Goal: Check status: Check status

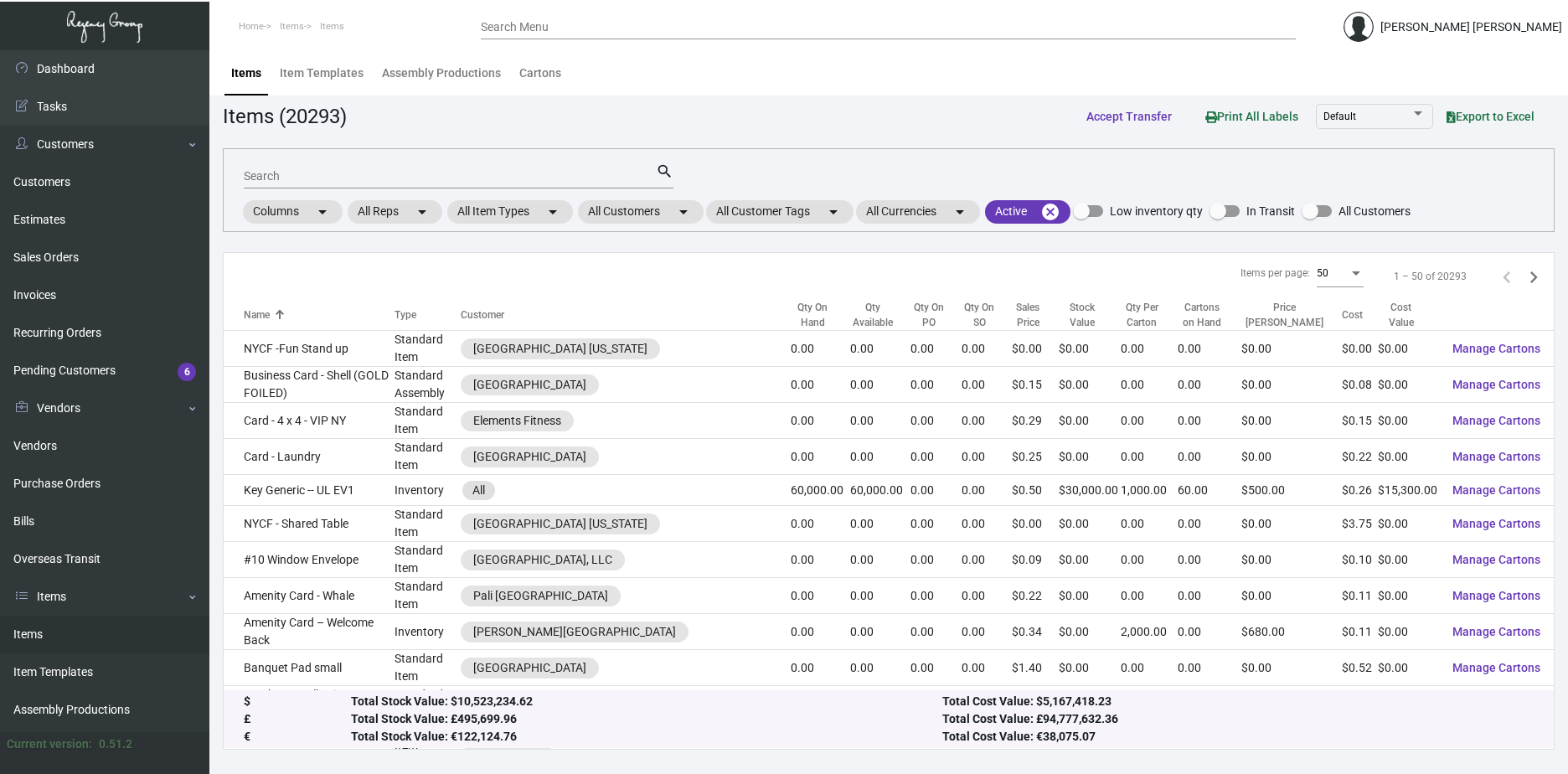
click at [448, 165] on div "Search" at bounding box center [449, 175] width 412 height 26
click at [448, 170] on input "Search" at bounding box center [449, 177] width 412 height 14
paste input "106330"
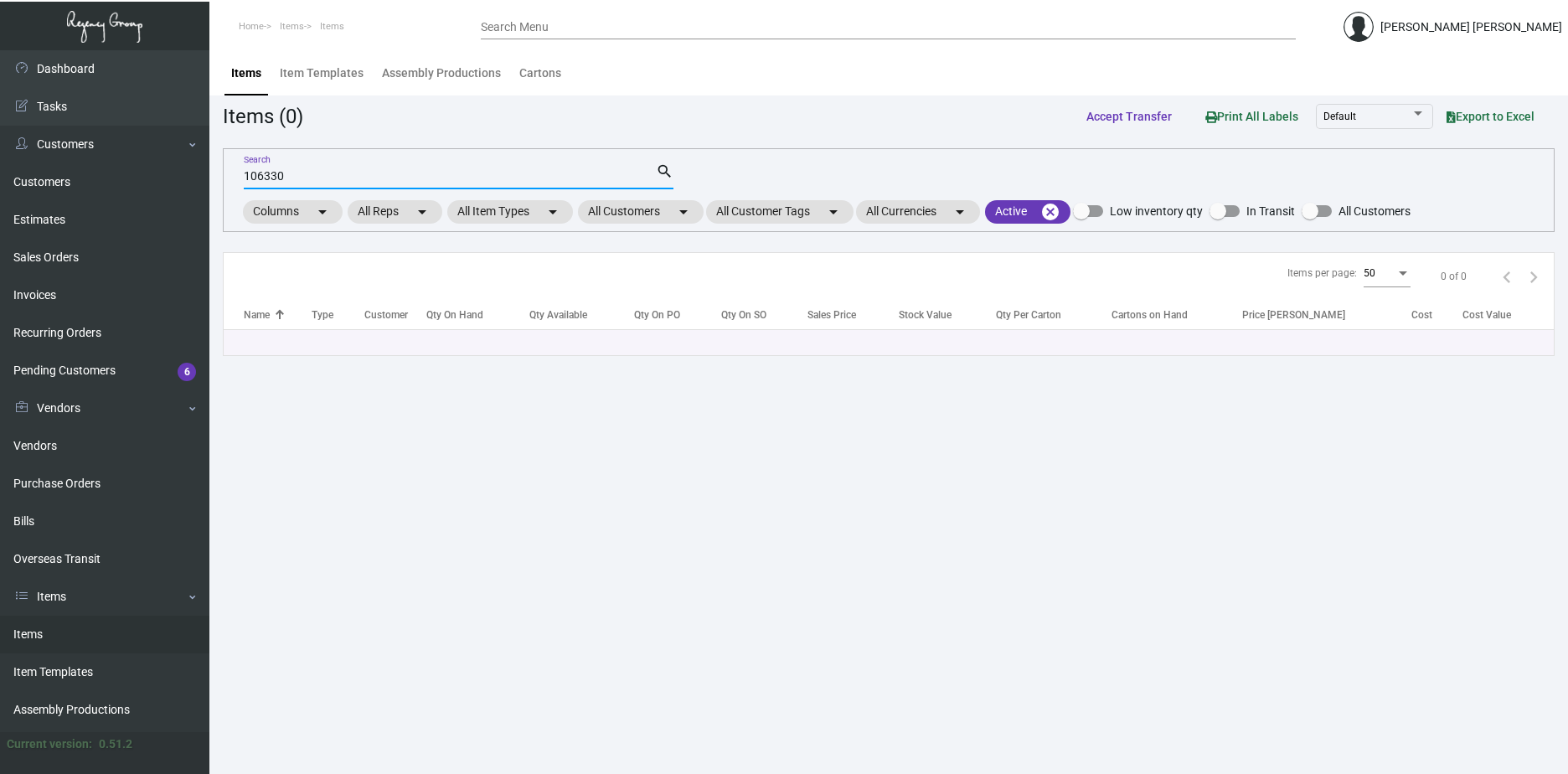
type input "106330"
click at [665, 176] on mat-icon "search" at bounding box center [665, 171] width 18 height 20
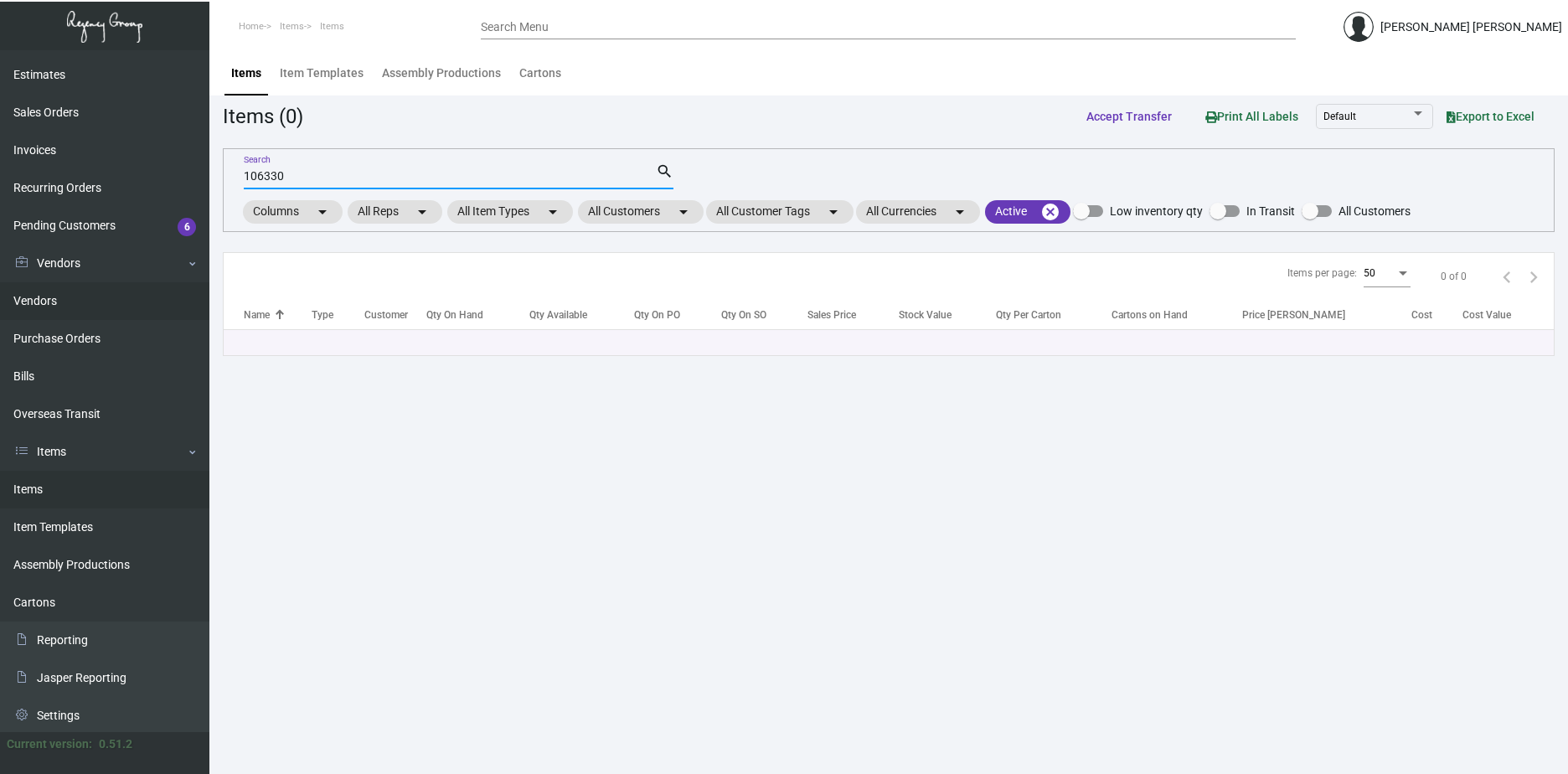
scroll to position [147, 0]
click at [57, 348] on link "Purchase Orders" at bounding box center [104, 336] width 209 height 38
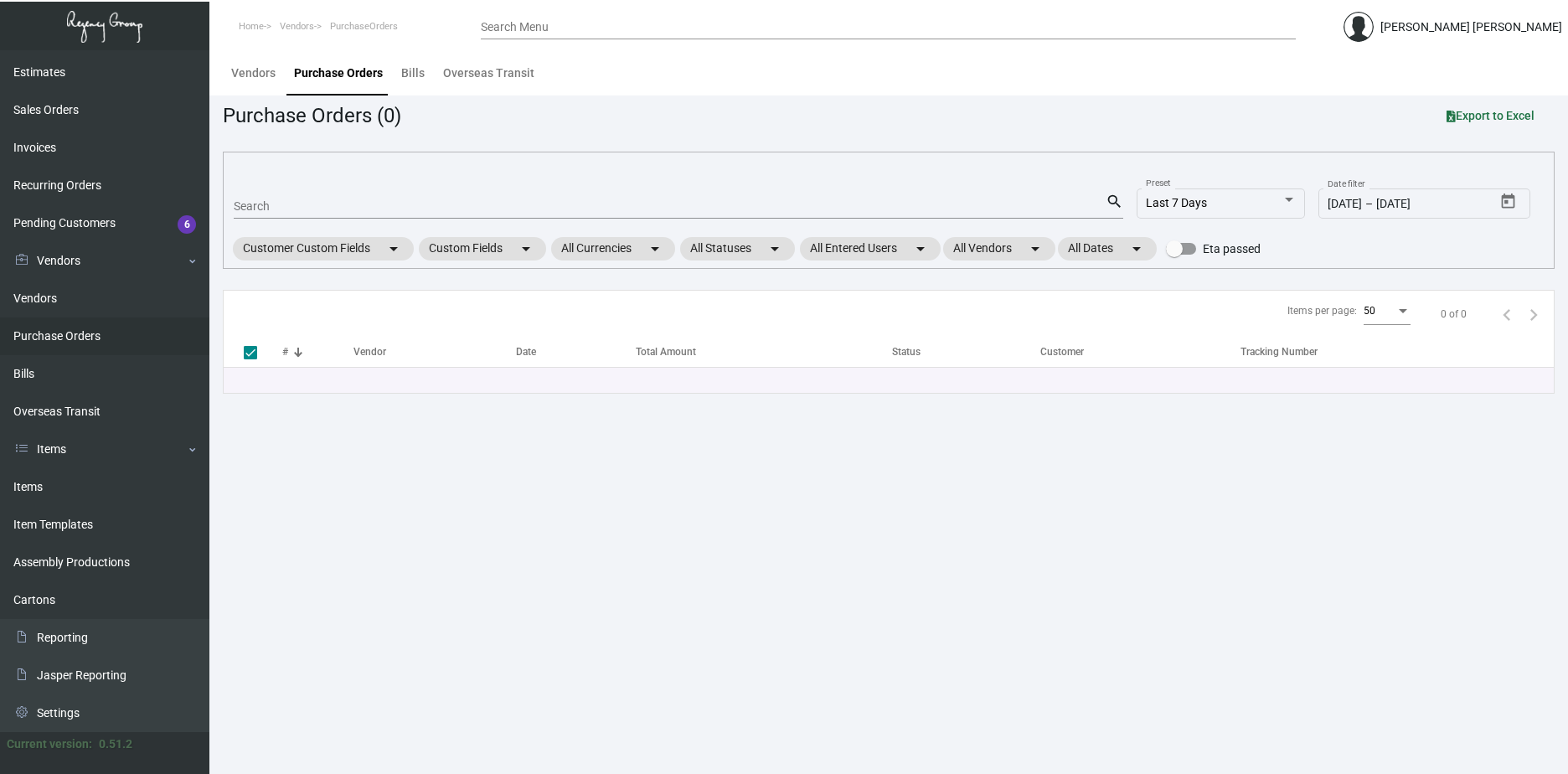
click at [298, 219] on mat-form-field "Search search" at bounding box center [678, 204] width 890 height 52
click at [298, 207] on input "Search" at bounding box center [670, 207] width 872 height 14
paste input "106330"
type input "106330"
checkbox input "false"
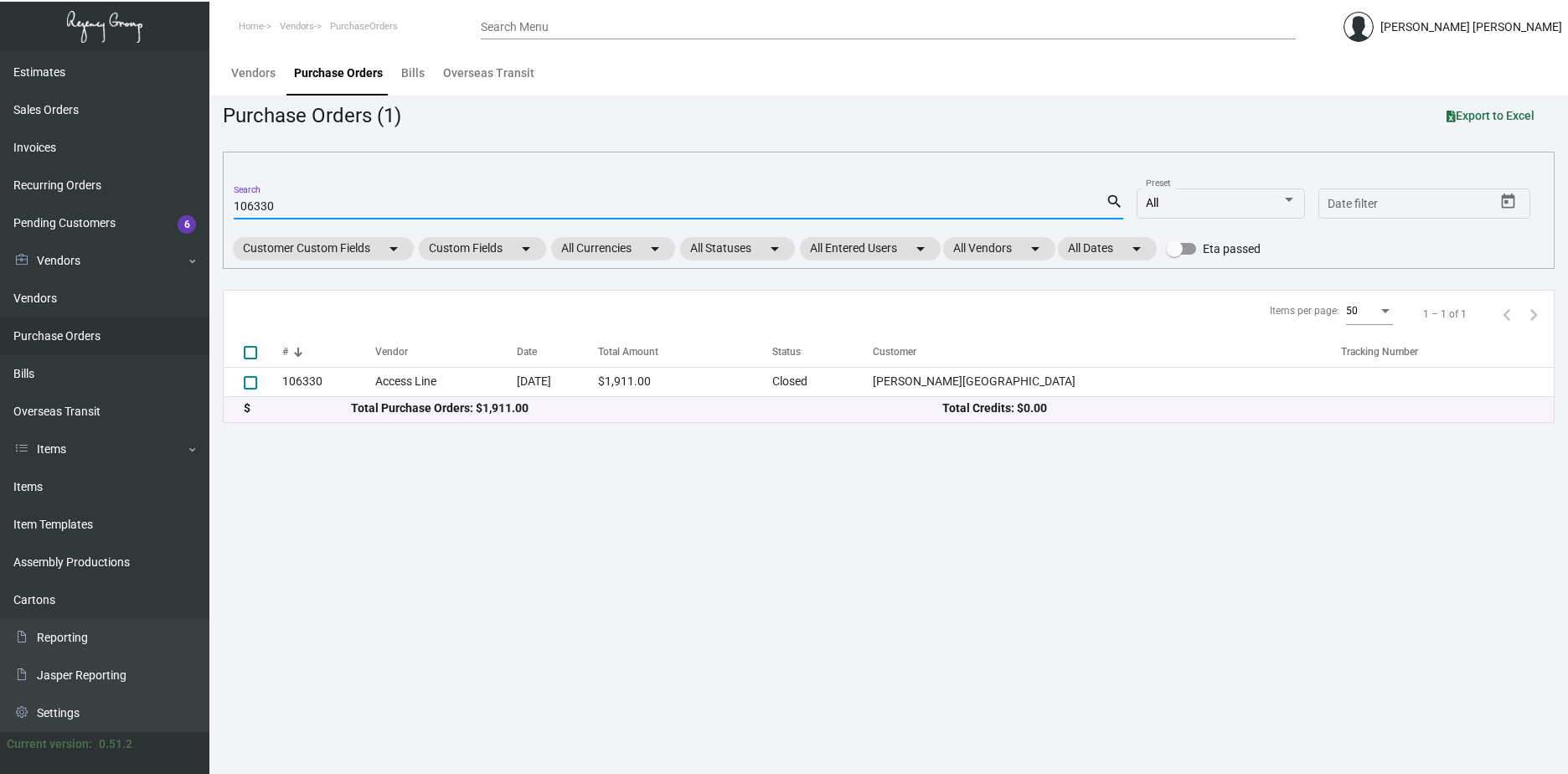
type input "106330"
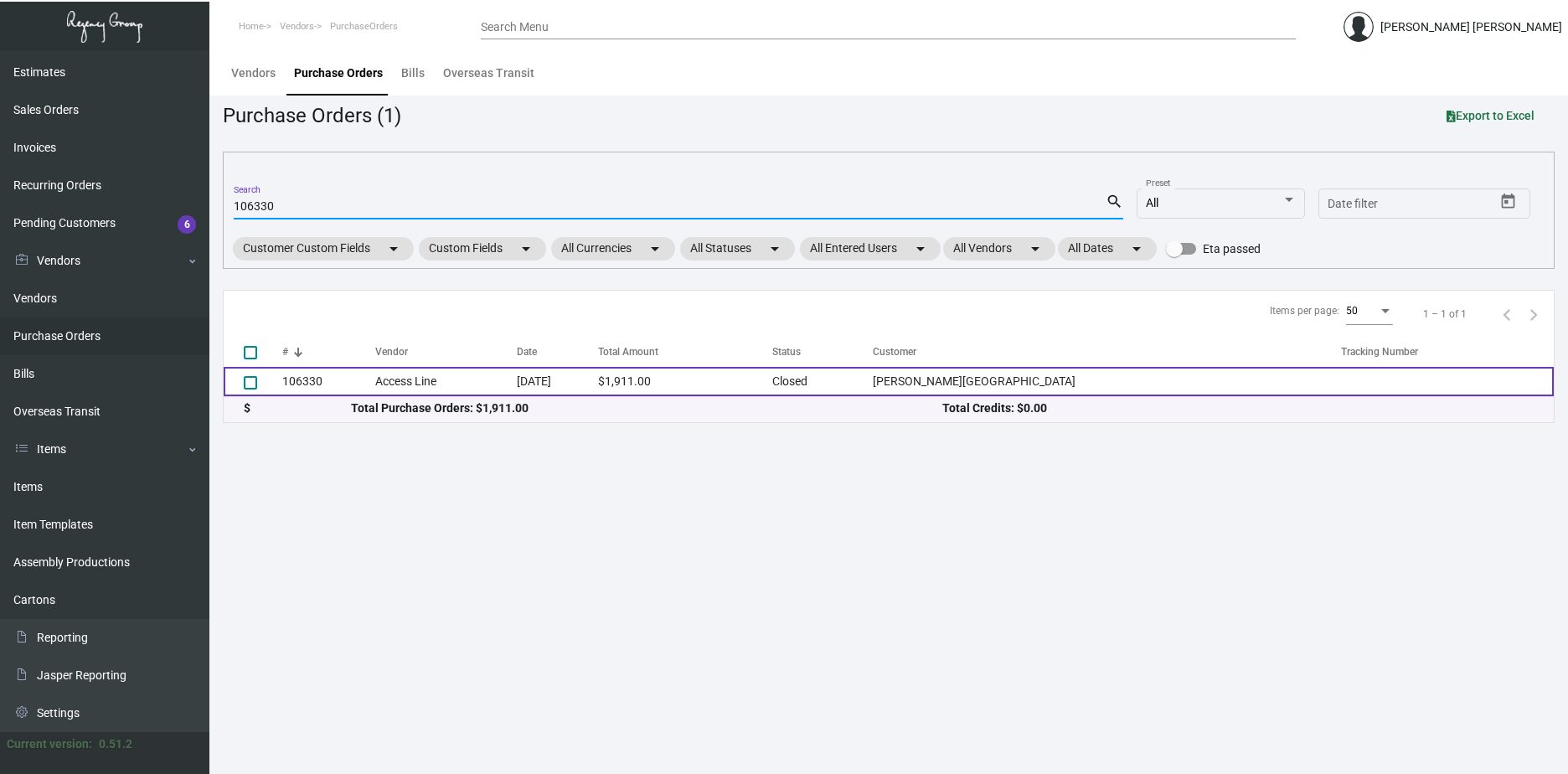
click at [510, 381] on td "Access Line" at bounding box center [446, 382] width 141 height 29
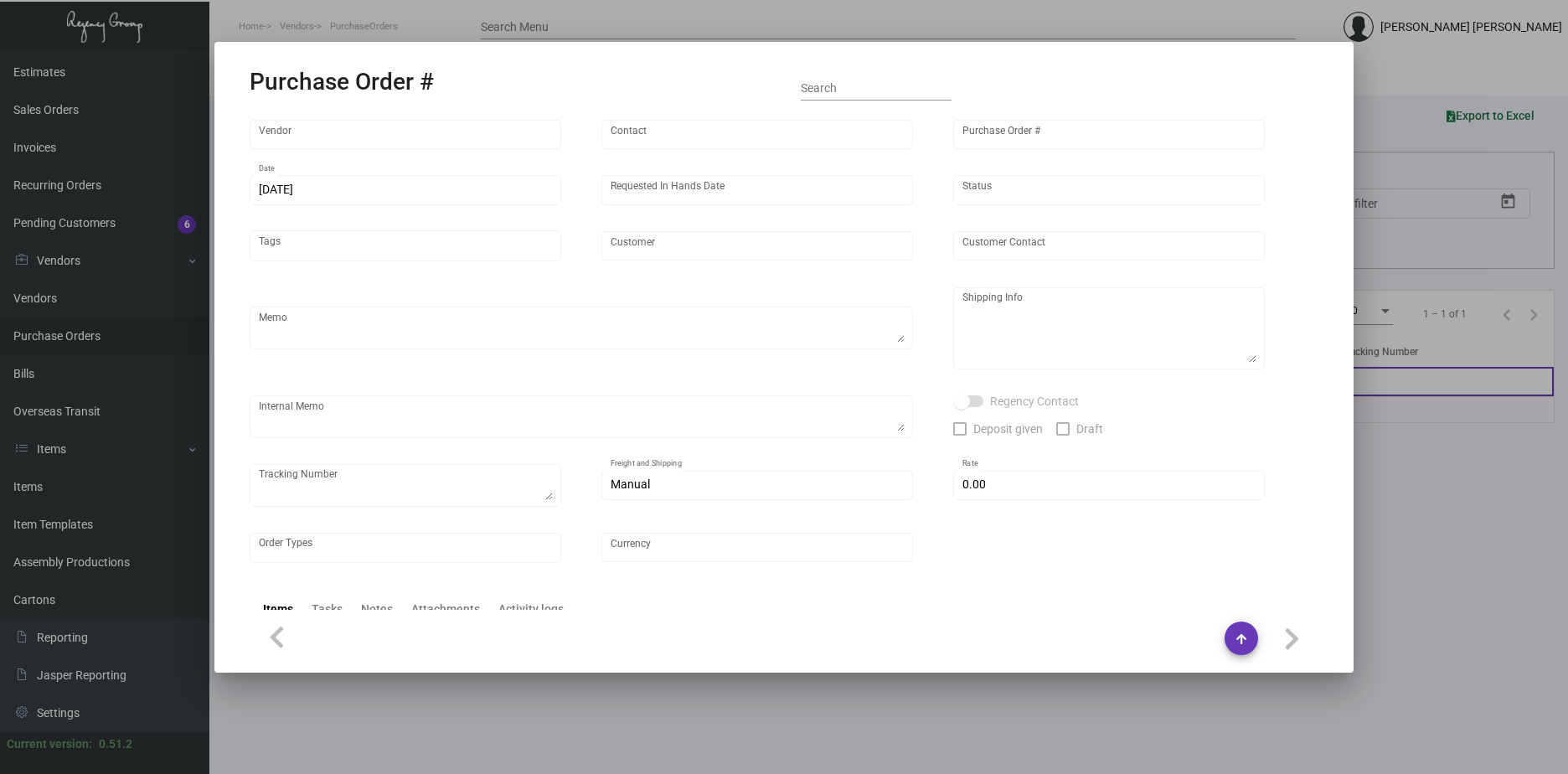
type input "Access Line"
type input "Order Entry"
type input "106330"
type input "[DATE]"
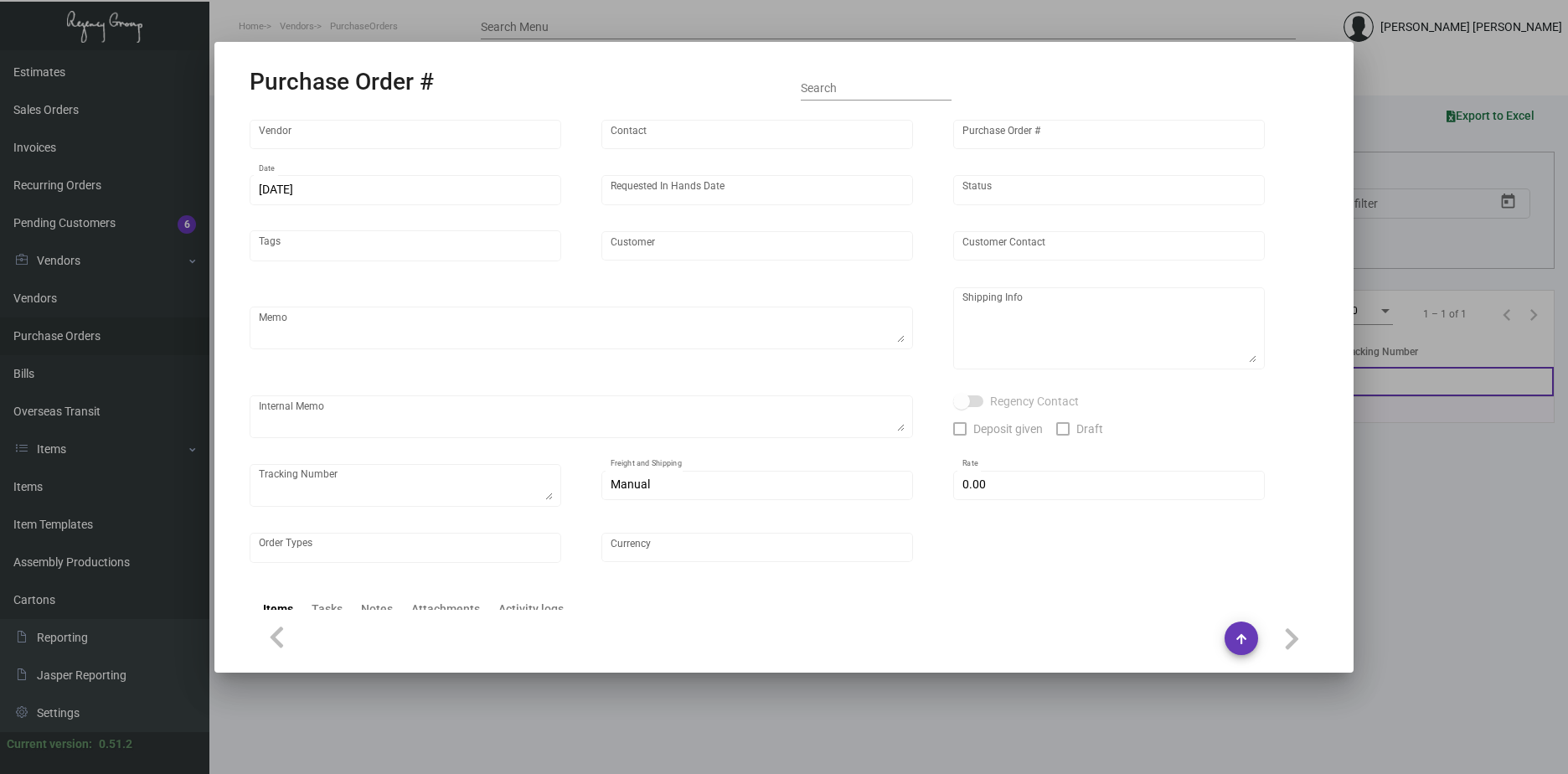
type input "[PERSON_NAME][GEOGRAPHIC_DATA]"
type textarea "BLIND Ship via UPS Ground Acct# 1AY276."
type textarea "Regency Group NJ - [PERSON_NAME] [STREET_ADDRESS]"
type textarea "TSW CC [DATE] 6205 TSW CC [DATE] REISSUED WE NEW CARD 1246"
checkbox input "true"
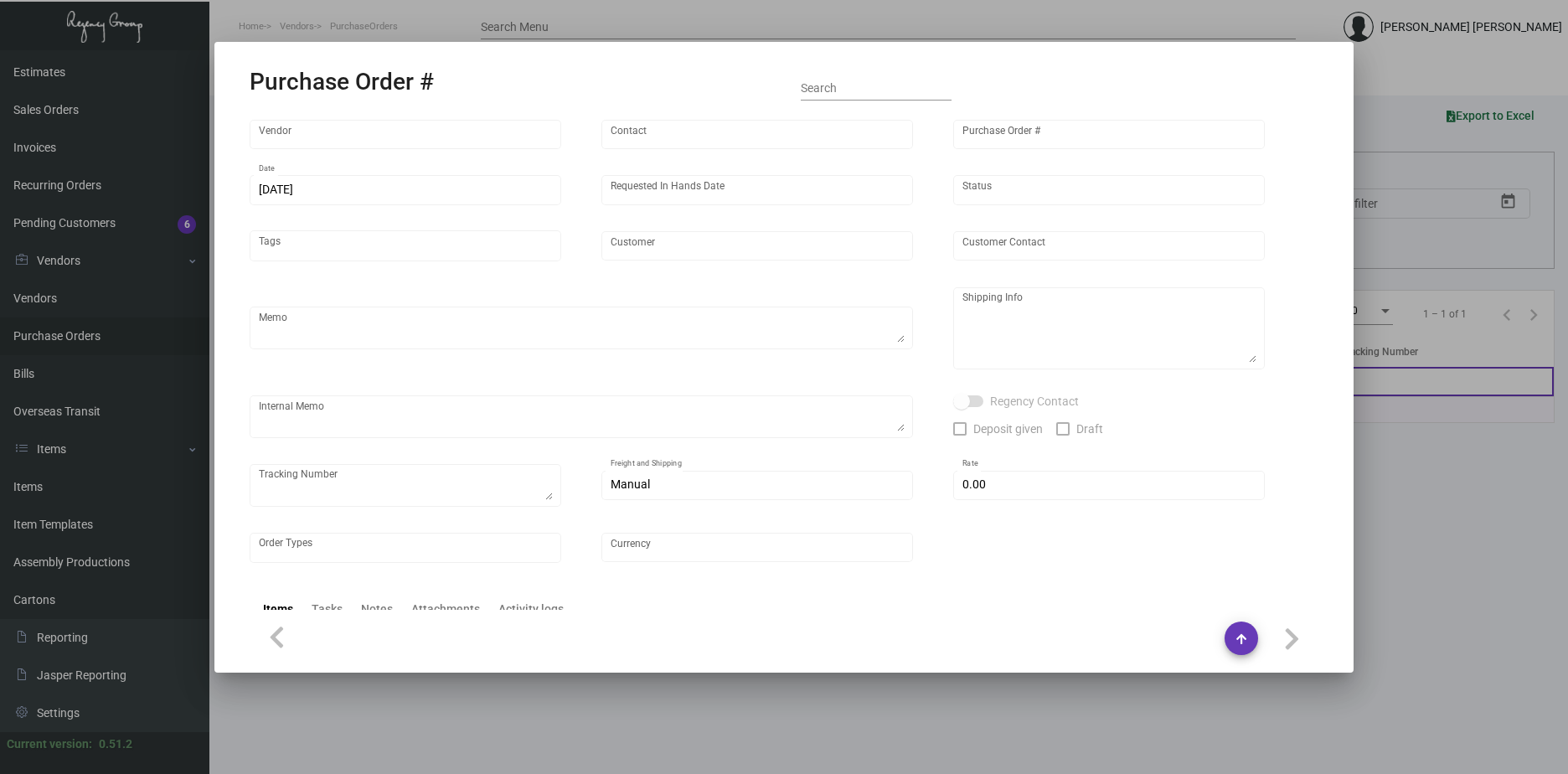
checkbox input "true"
type input "$ 7.00"
type input "United States Dollar $"
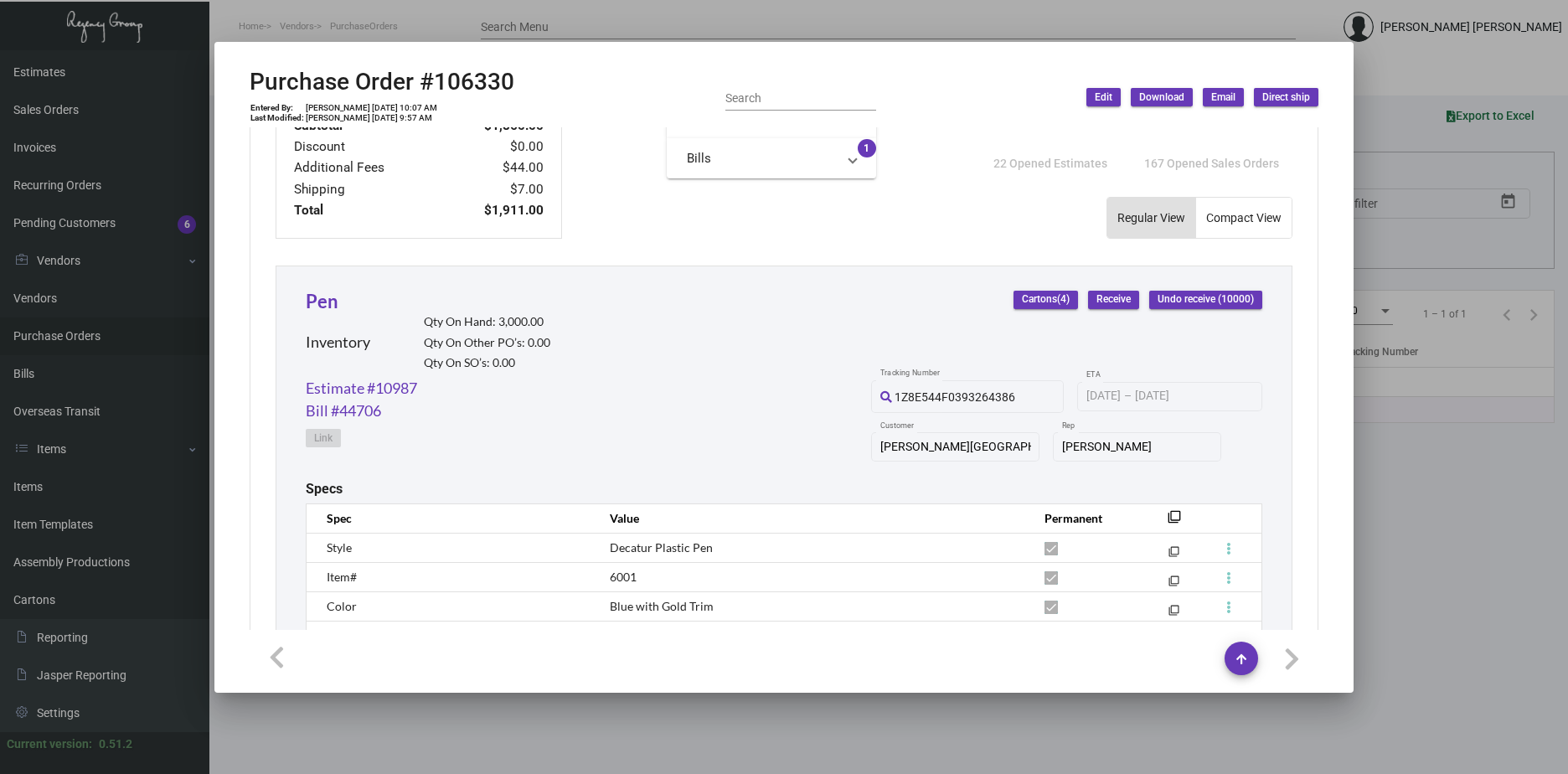
scroll to position [670, 0]
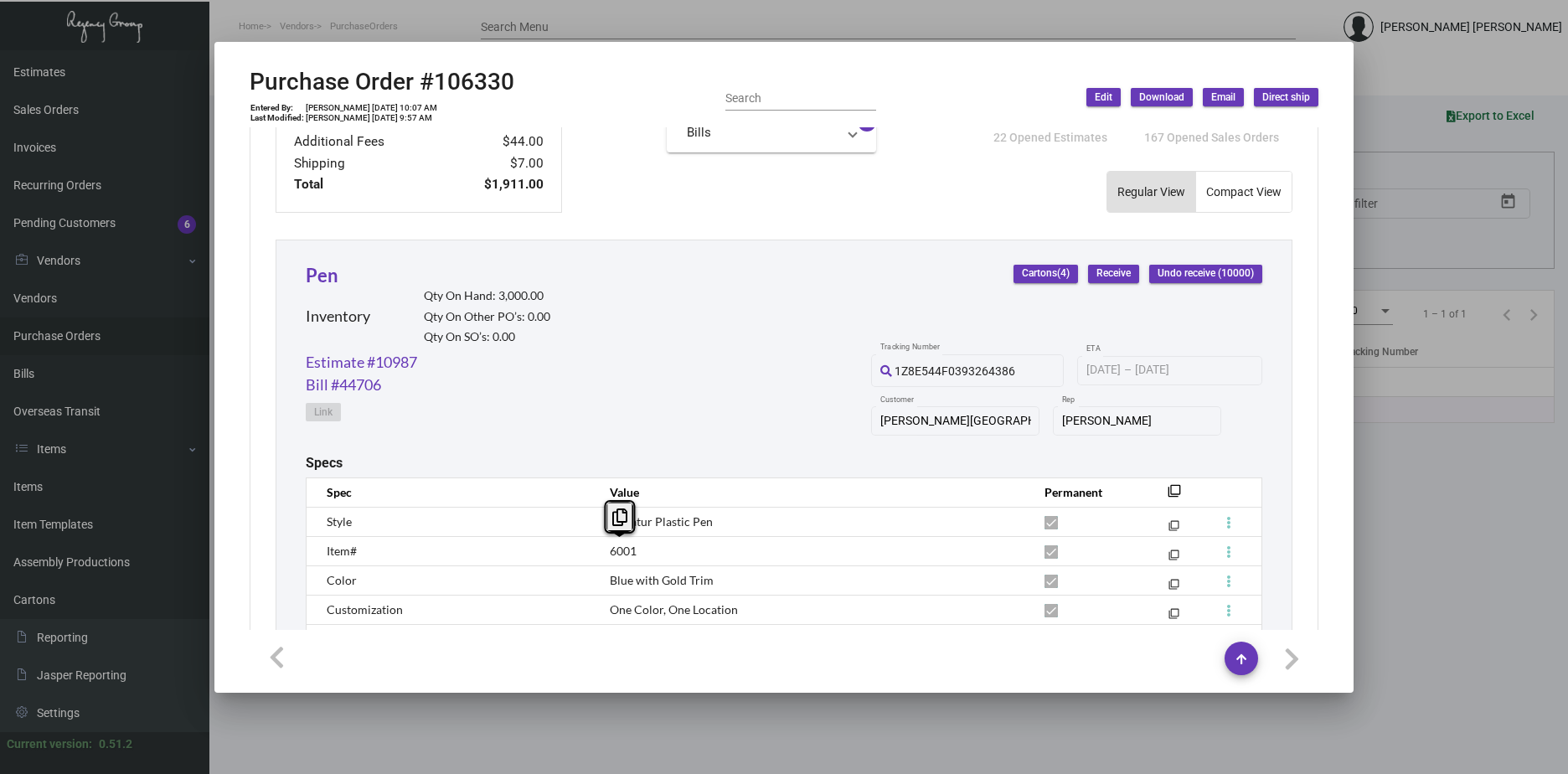
drag, startPoint x: 652, startPoint y: 552, endPoint x: 607, endPoint y: 559, distance: 45.5
click at [607, 559] on td "6001" at bounding box center [810, 551] width 435 height 29
drag, startPoint x: 607, startPoint y: 559, endPoint x: 625, endPoint y: 558, distance: 18.0
copy span "6001"
